Goal: Complete application form

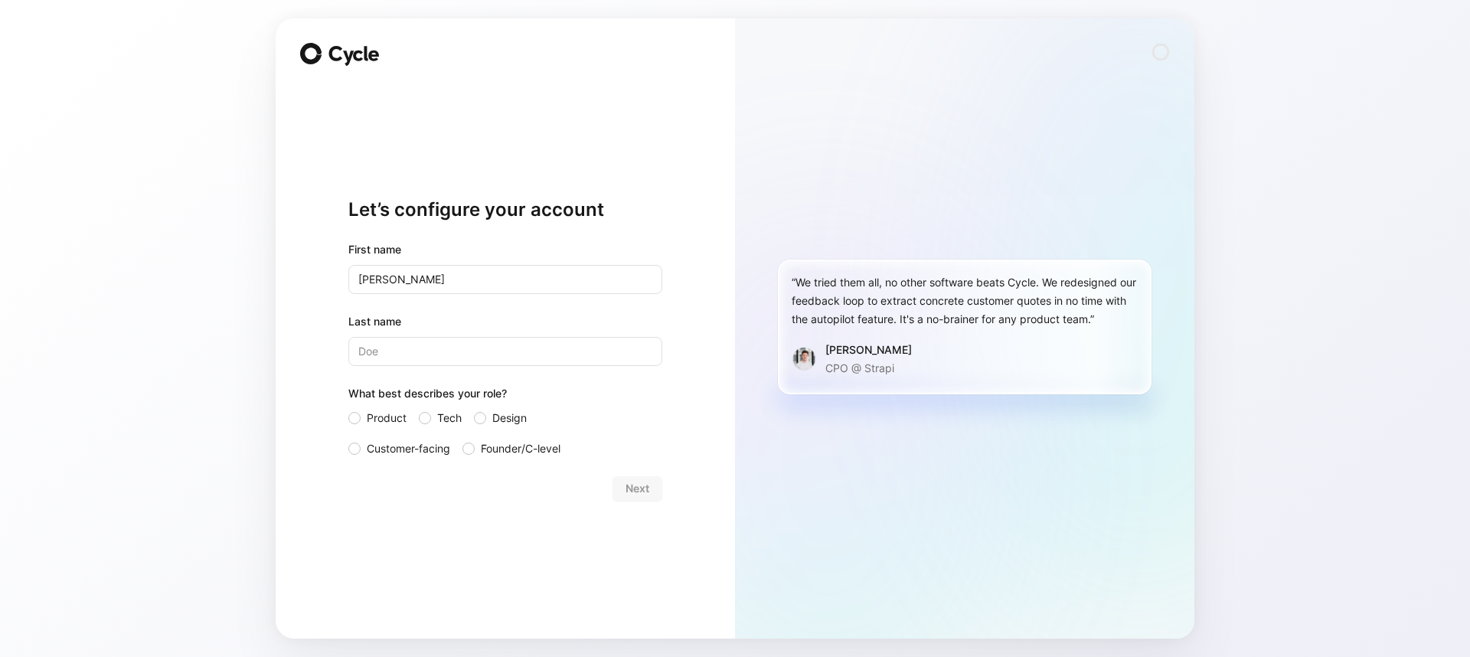
type input "[PERSON_NAME]"
click at [396, 449] on span "Customer-facing" at bounding box center [408, 448] width 83 height 18
click at [348, 439] on input "Customer-facing" at bounding box center [348, 439] width 0 height 0
click at [654, 491] on button "Next" at bounding box center [637, 488] width 50 height 24
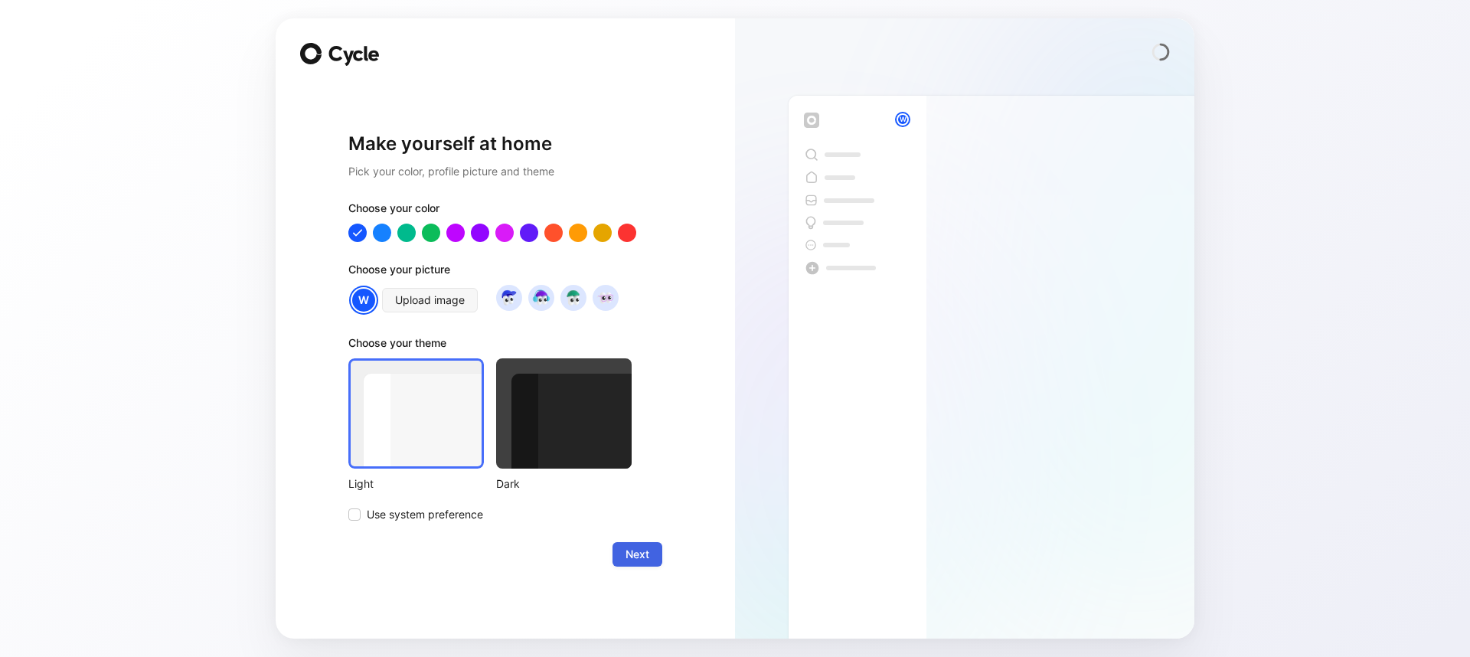
click at [644, 559] on span "Next" at bounding box center [637, 554] width 24 height 18
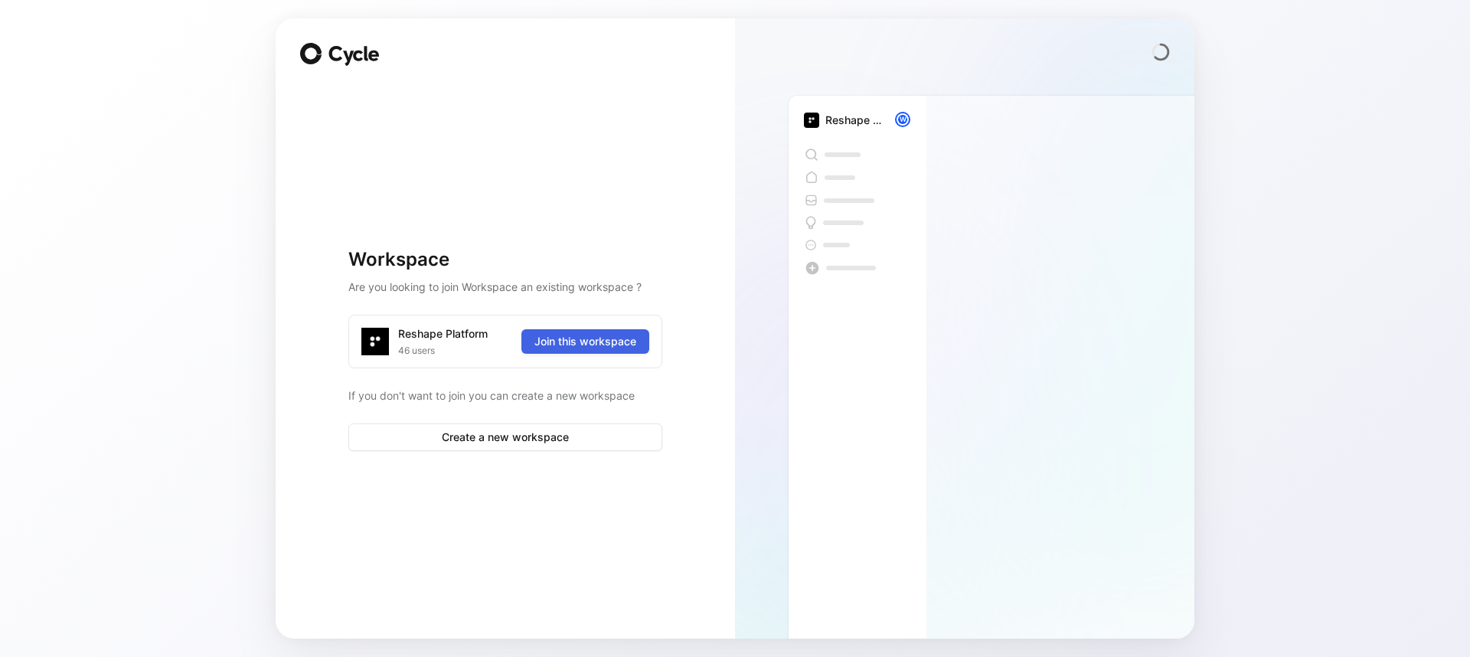
click at [589, 352] on button "Join this workspace" at bounding box center [585, 341] width 128 height 24
